Goal: Task Accomplishment & Management: Complete application form

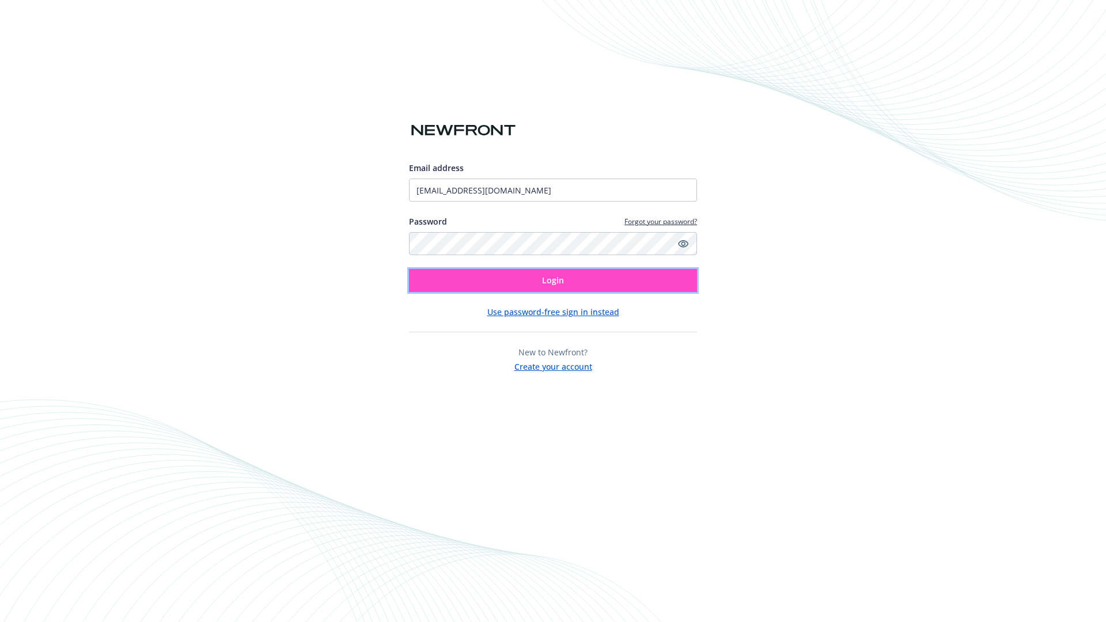
click at [553, 281] on span "Login" at bounding box center [553, 280] width 22 height 11
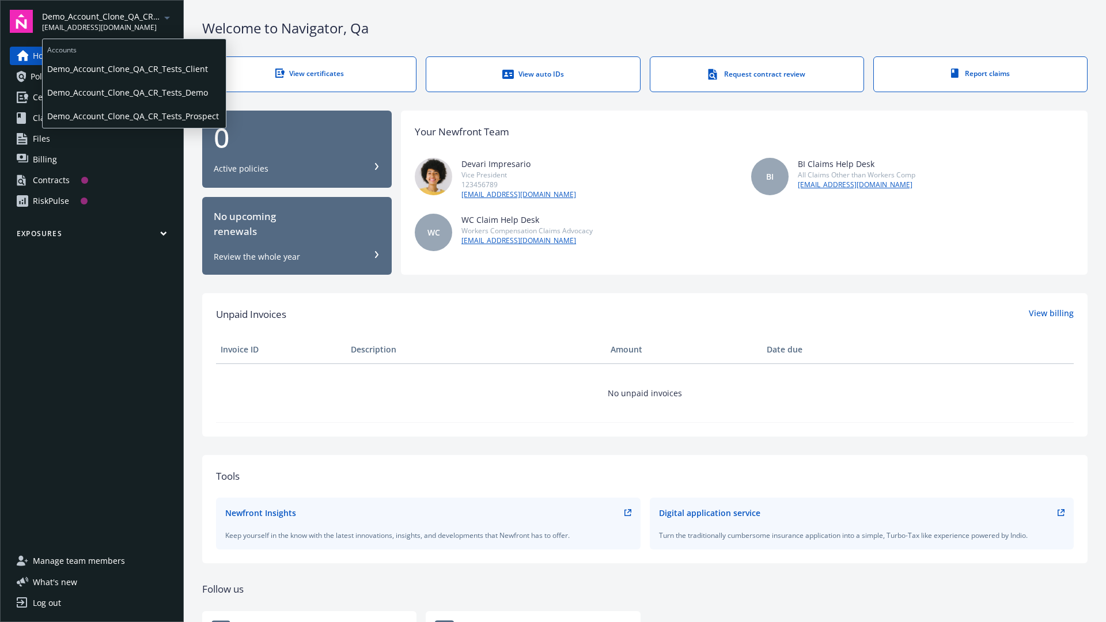
click at [133, 69] on span "Demo_Account_Clone_QA_CR_Tests_Client" at bounding box center [134, 69] width 174 height 24
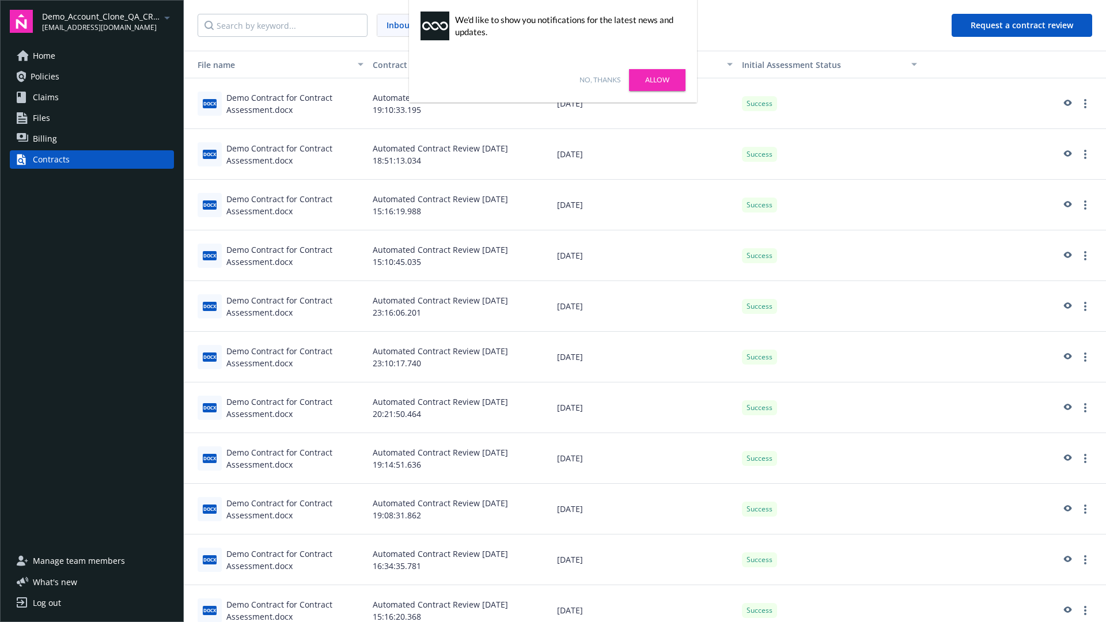
click at [600, 80] on link "No, thanks" at bounding box center [600, 80] width 41 height 10
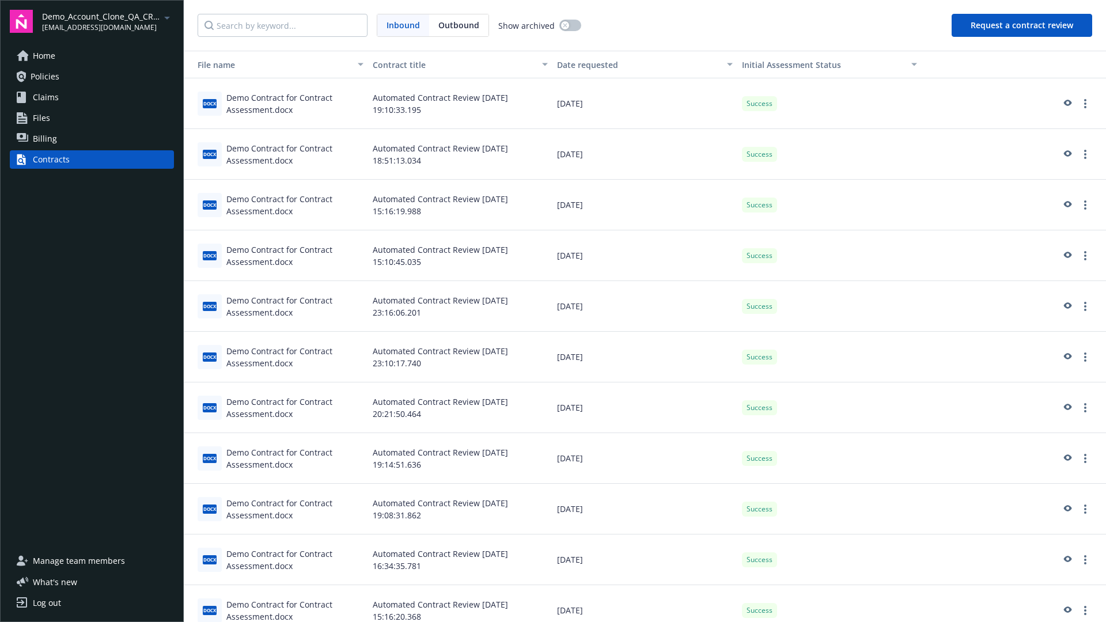
click at [1023, 25] on button "Request a contract review" at bounding box center [1022, 25] width 141 height 23
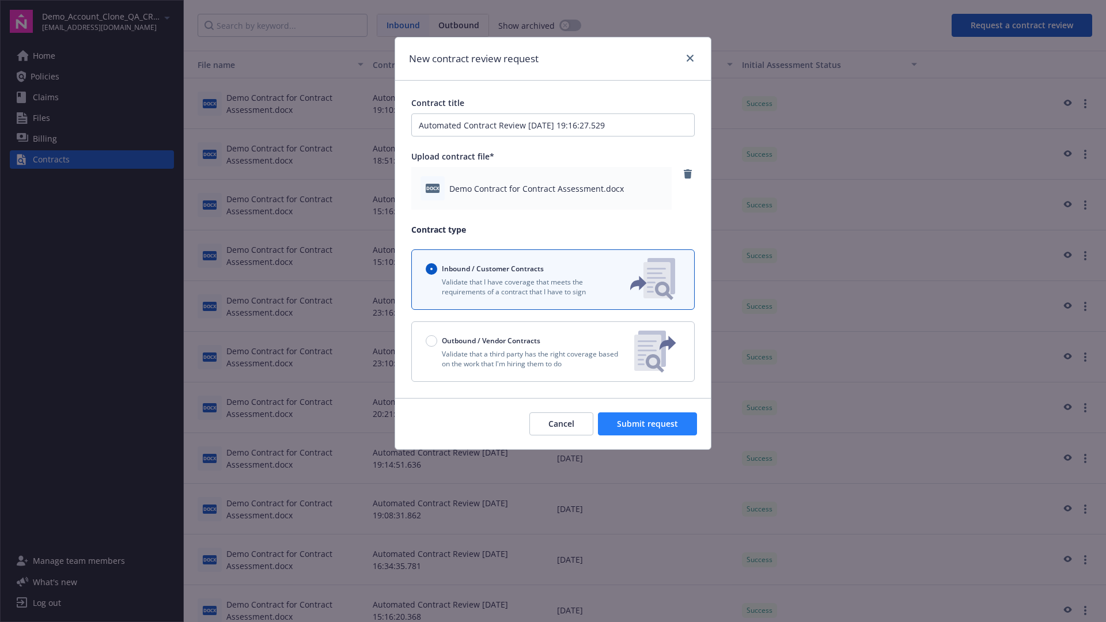
type input "Automated Contract Review 09-24-2025 19:16:27.529"
click at [648, 424] on span "Submit request" at bounding box center [647, 423] width 61 height 11
